Goal: Task Accomplishment & Management: Manage account settings

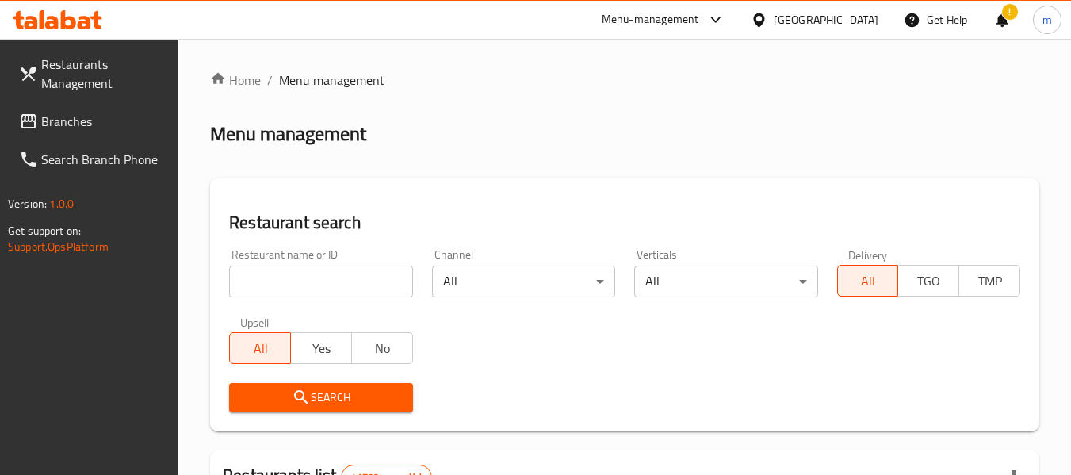
click at [1004, 22] on div "!" at bounding box center [1002, 20] width 17 height 38
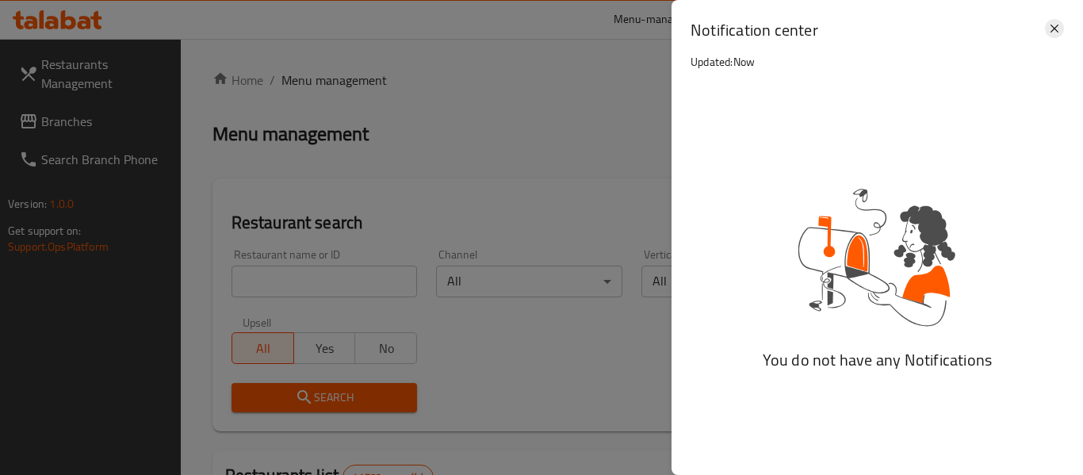
click at [1052, 35] on icon at bounding box center [1054, 28] width 19 height 19
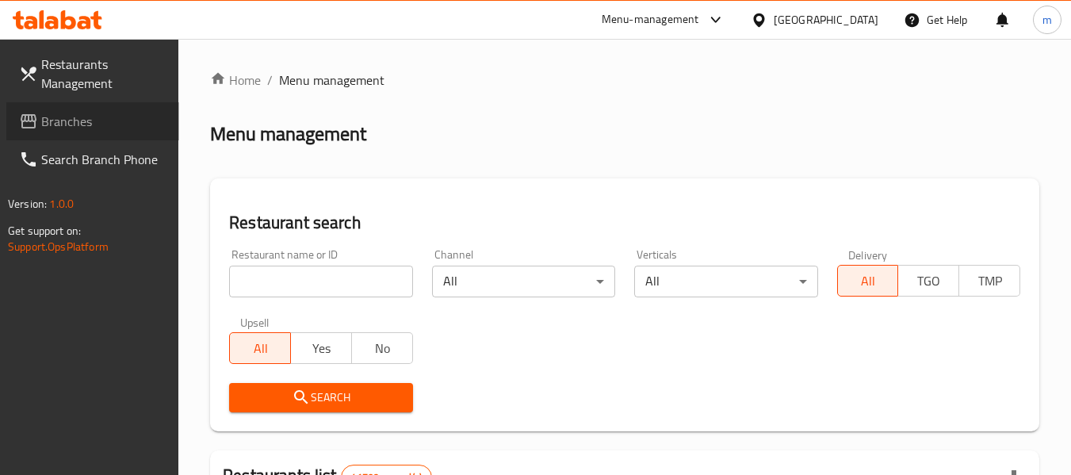
click at [67, 130] on span "Branches" at bounding box center [103, 121] width 125 height 19
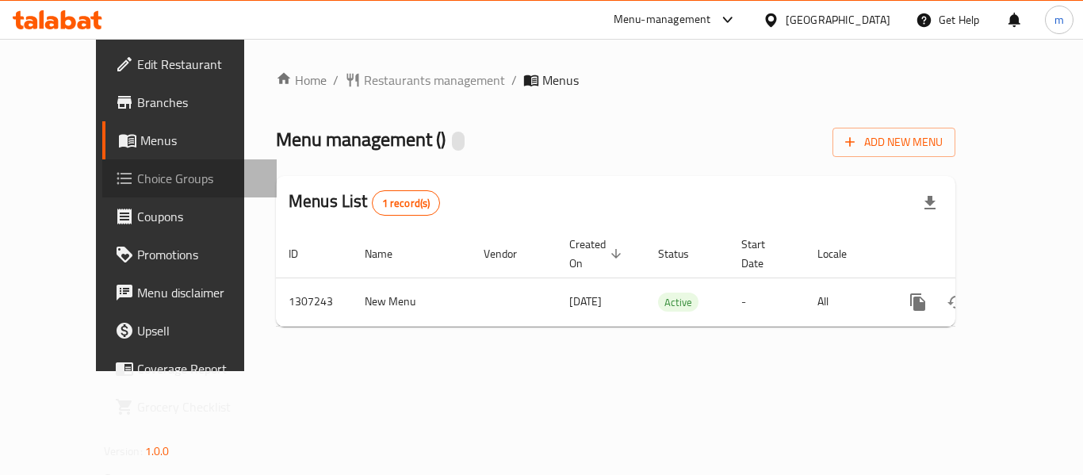
click at [137, 177] on span "Choice Groups" at bounding box center [200, 178] width 127 height 19
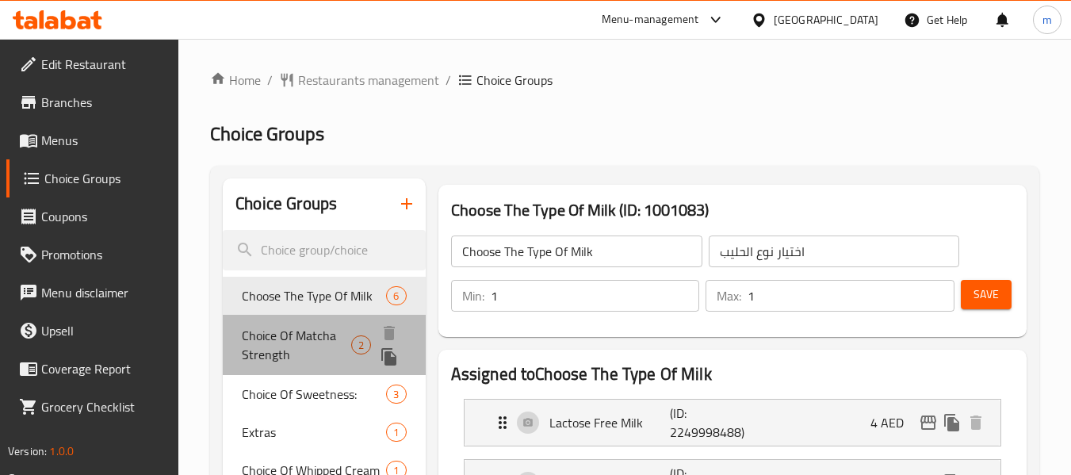
click at [285, 339] on span "Choice Of Matcha Strength" at bounding box center [296, 345] width 109 height 38
type input "Choice Of Matcha Strength"
type input "اختيار قوة ماتشا"
type input "0"
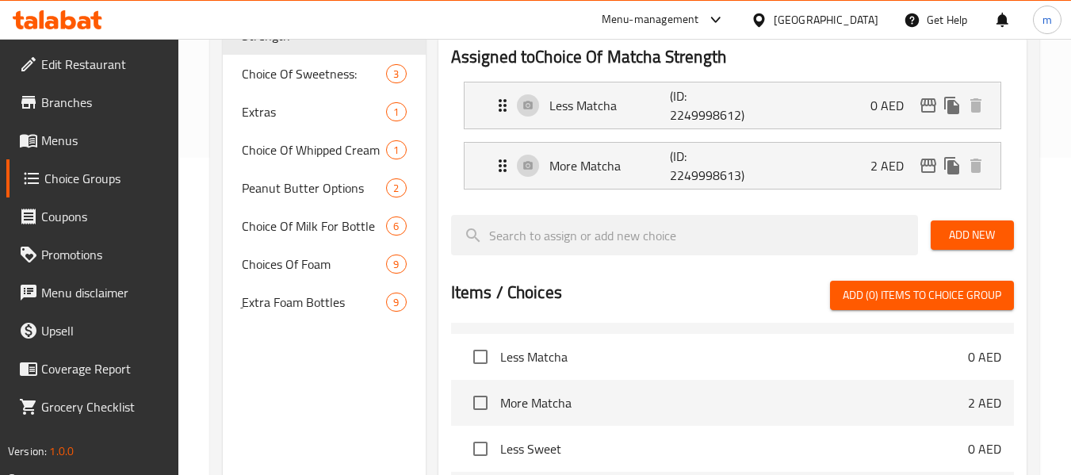
scroll to position [238, 0]
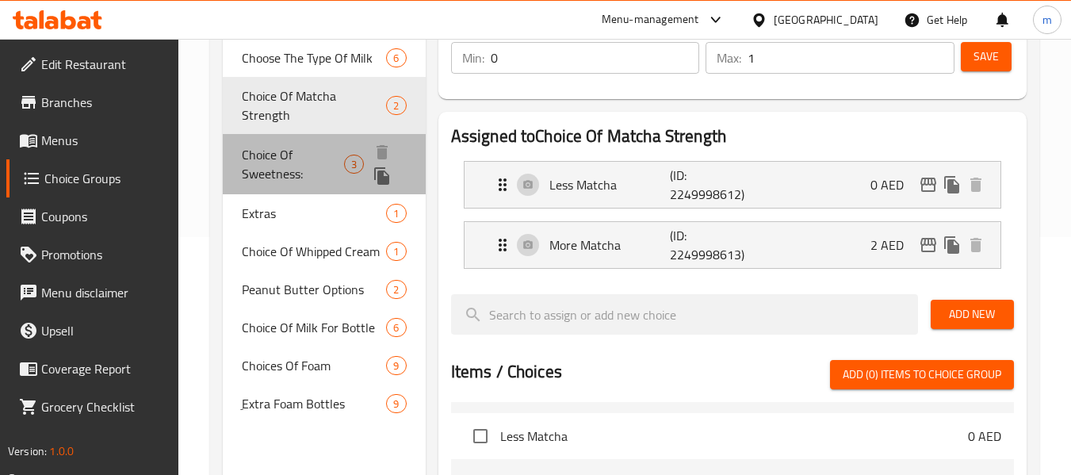
click at [312, 145] on span "Choice Of Sweetness:" at bounding box center [293, 164] width 102 height 38
type input "Choice Of Sweetness:"
type input "اختيار الحلاوة:"
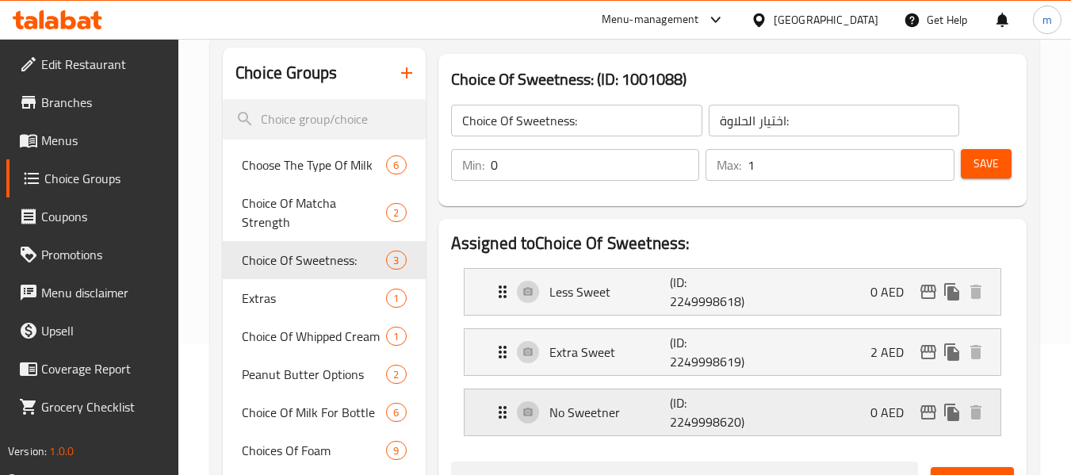
scroll to position [159, 0]
